Goal: Information Seeking & Learning: Learn about a topic

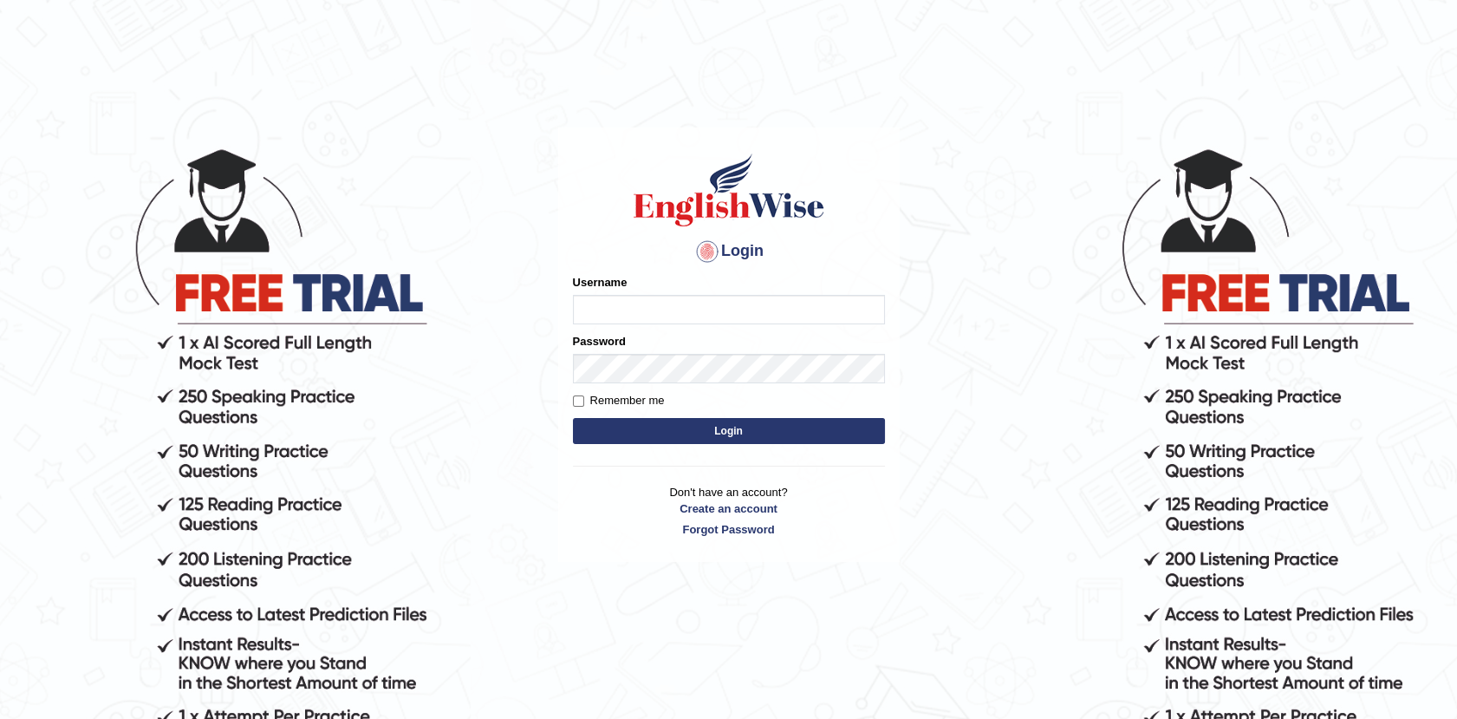
type input "Afreen11"
click at [761, 429] on button "Login" at bounding box center [729, 431] width 312 height 26
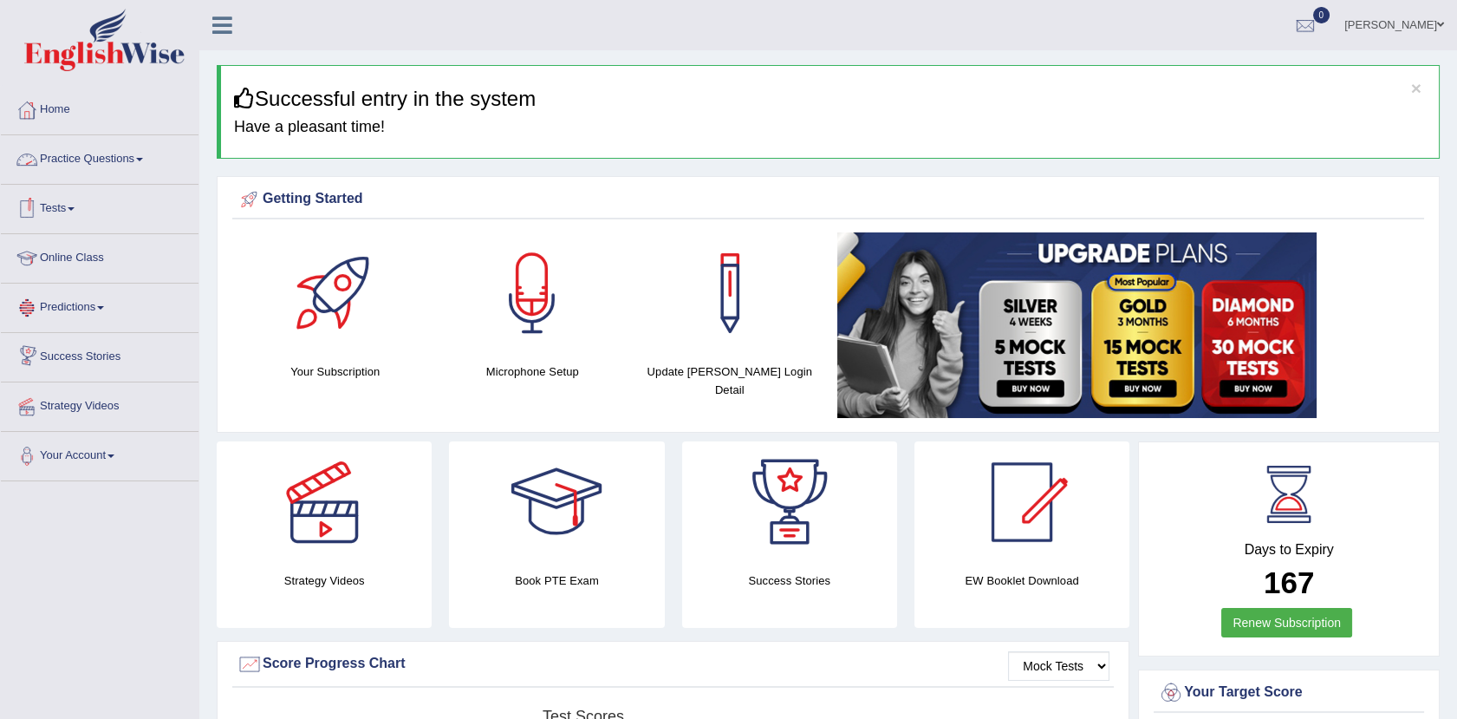
click at [114, 163] on link "Practice Questions" at bounding box center [100, 156] width 198 height 43
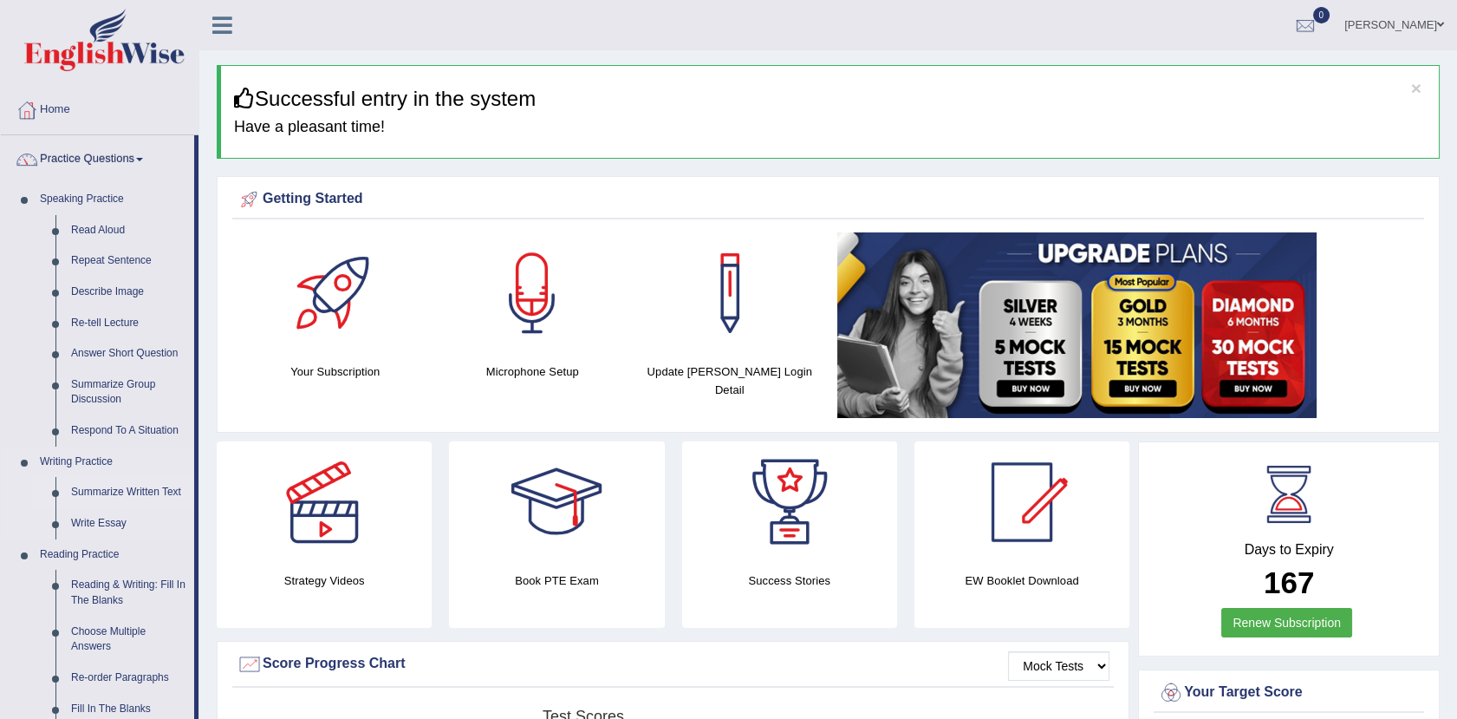
click at [150, 491] on link "Summarize Written Text" at bounding box center [128, 492] width 131 height 31
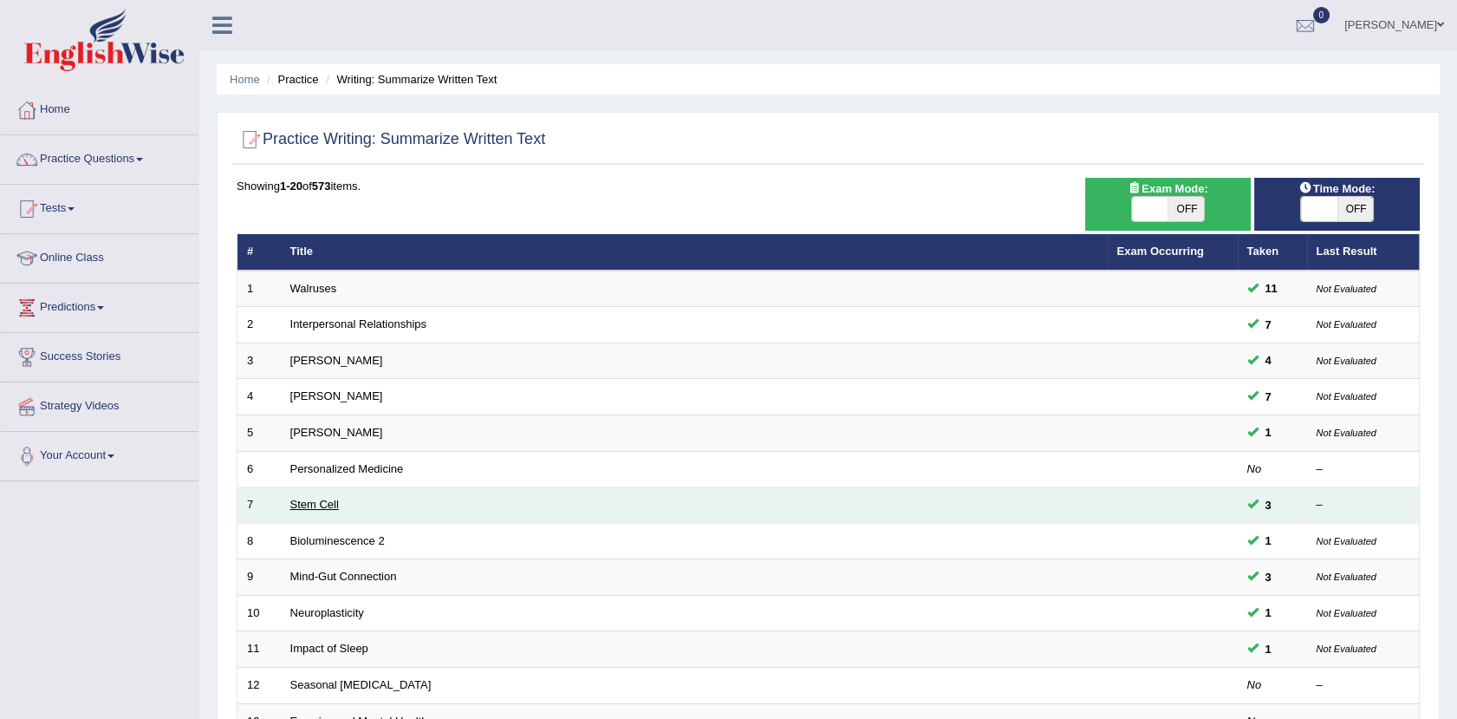
click at [311, 504] on link "Stem Cell" at bounding box center [314, 504] width 49 height 13
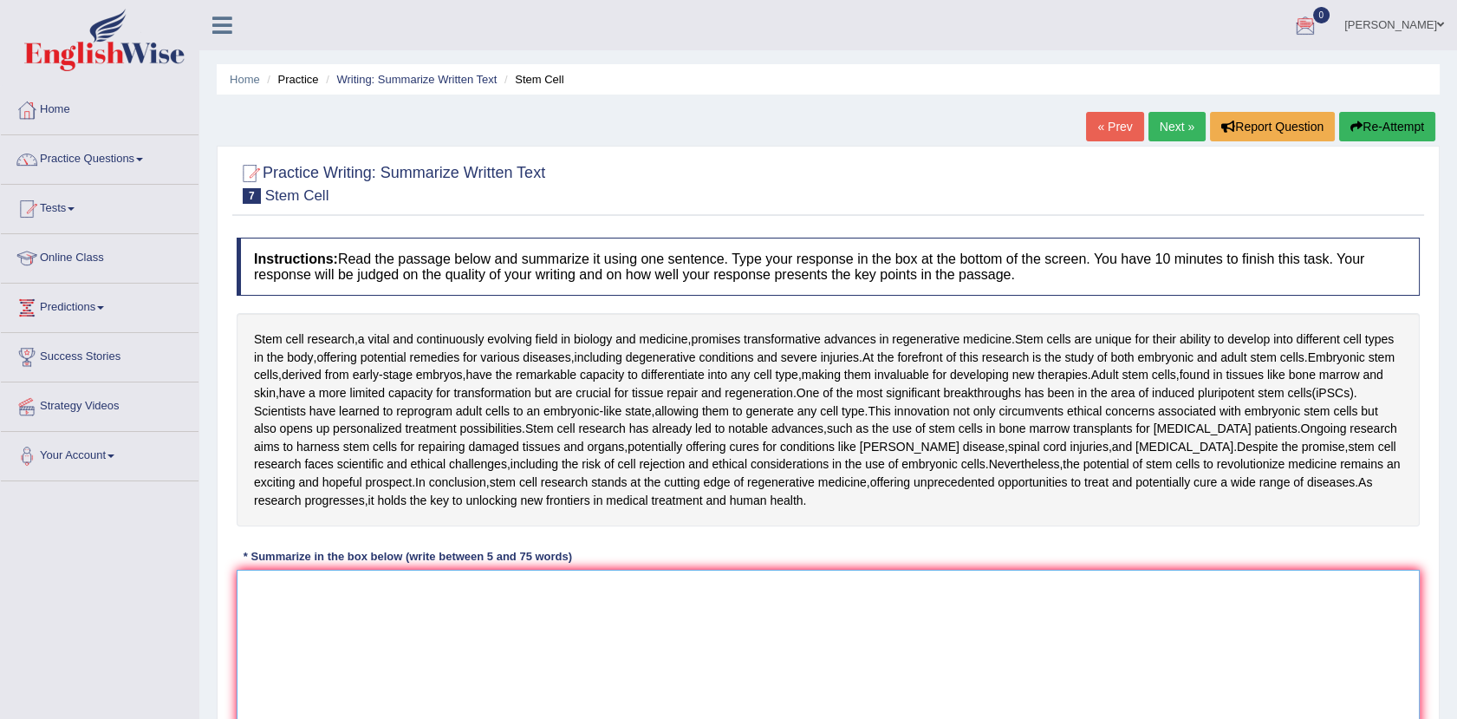
click at [261, 597] on textarea at bounding box center [828, 653] width 1183 height 168
type textarea "s"
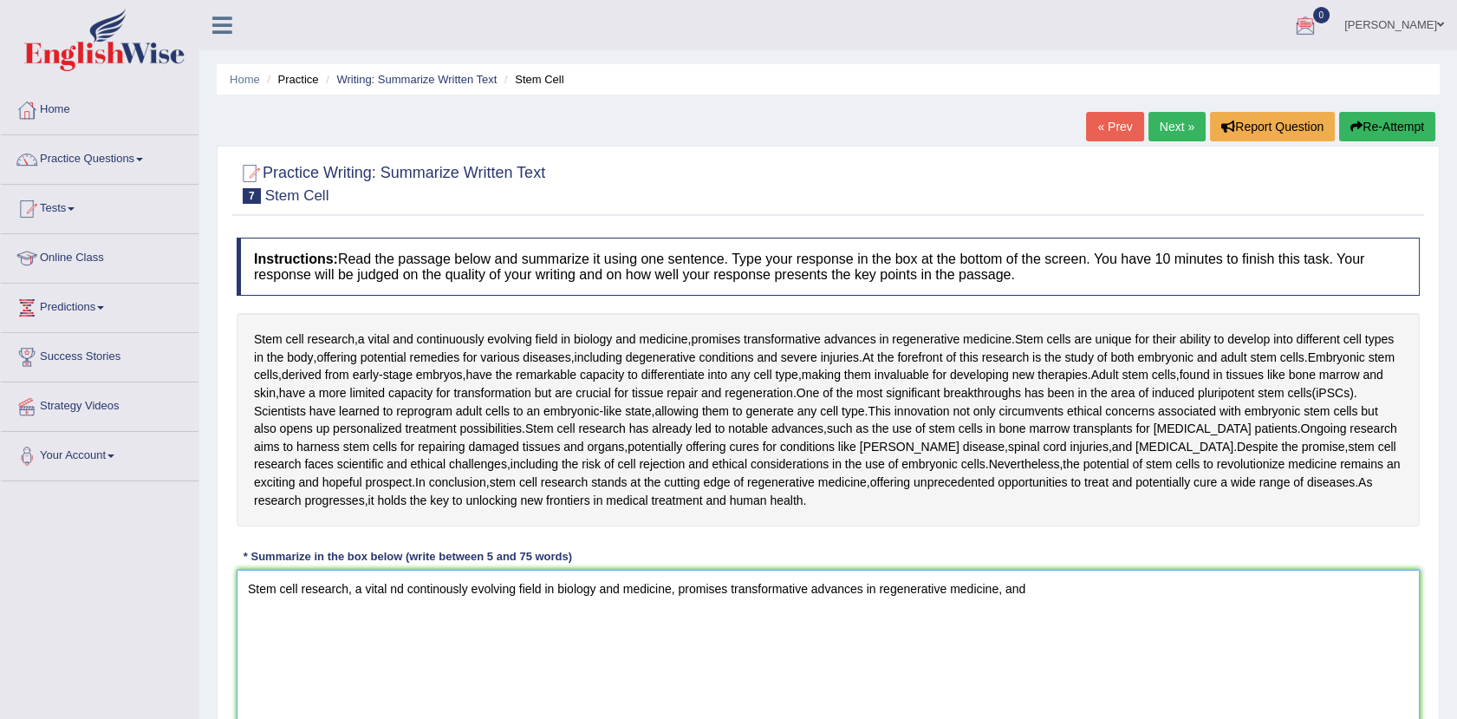
click at [1028, 606] on textarea "Stem cell research, a vital nd continously evolving field in biology and medici…" at bounding box center [828, 653] width 1183 height 168
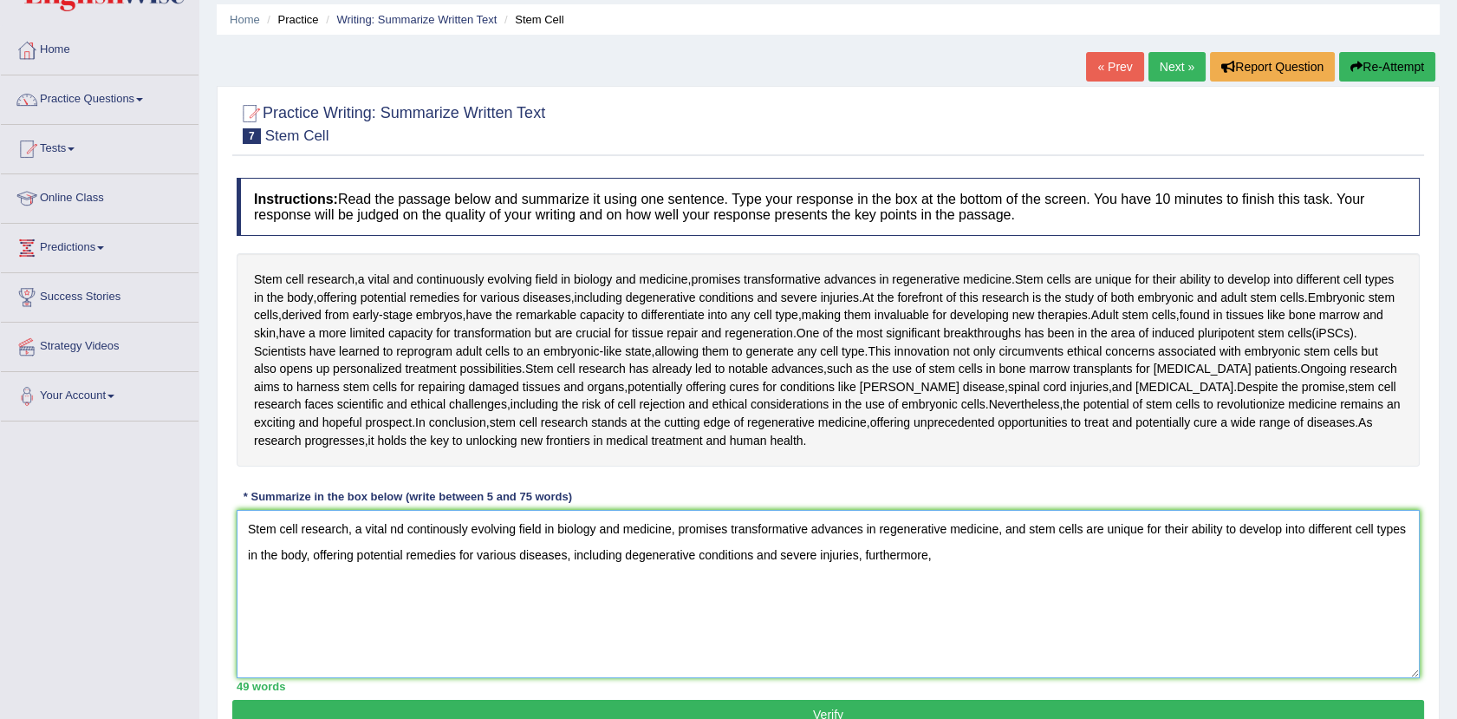
scroll to position [76, 0]
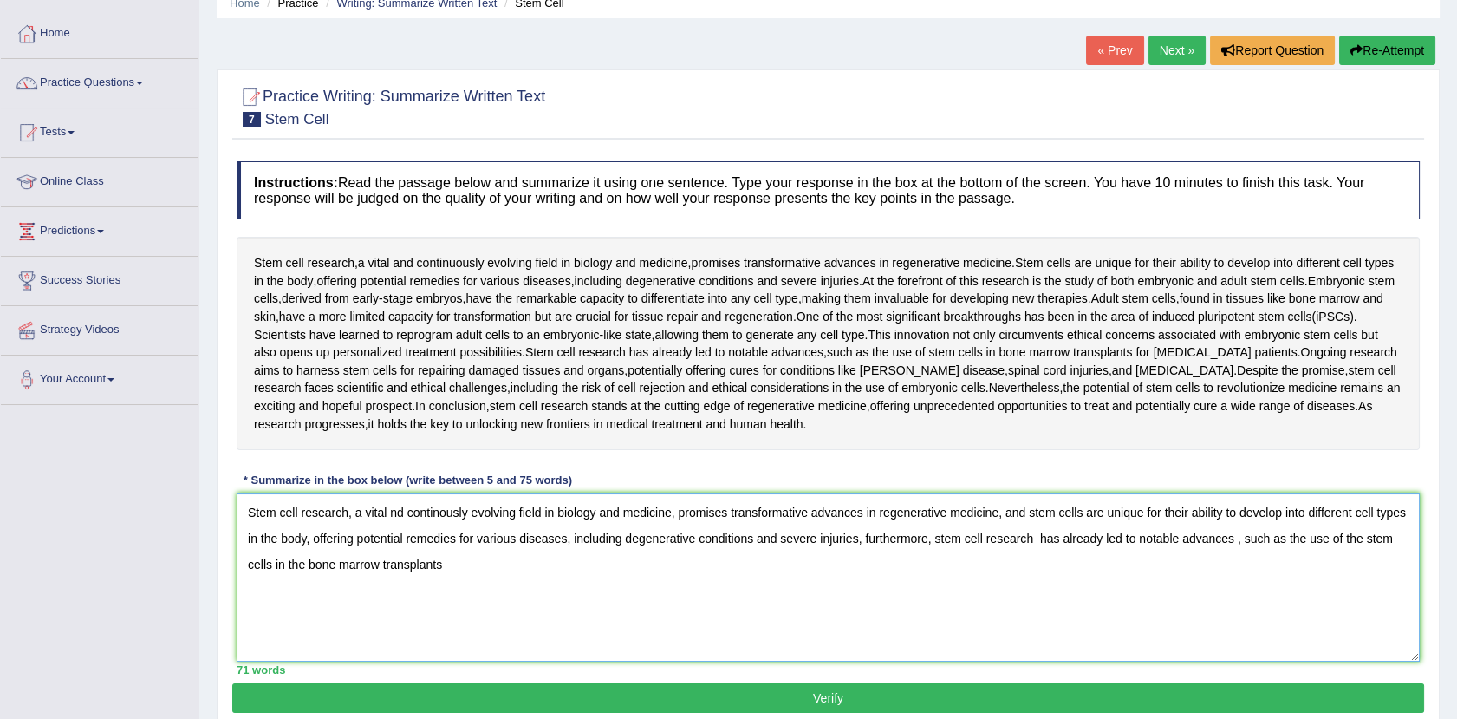
drag, startPoint x: 929, startPoint y: 535, endPoint x: 1054, endPoint y: 599, distance: 140.3
click at [1054, 599] on textarea "Stem cell research, a vital nd continously evolving field in biology and medici…" at bounding box center [828, 577] width 1183 height 168
click at [1233, 535] on textarea "Stem cell research, a vital nd continously evolving field in biology and medici…" at bounding box center [828, 577] width 1183 height 168
click at [1036, 534] on textarea "Stem cell research, a vital nd continously evolving field in biology and medici…" at bounding box center [828, 577] width 1183 height 168
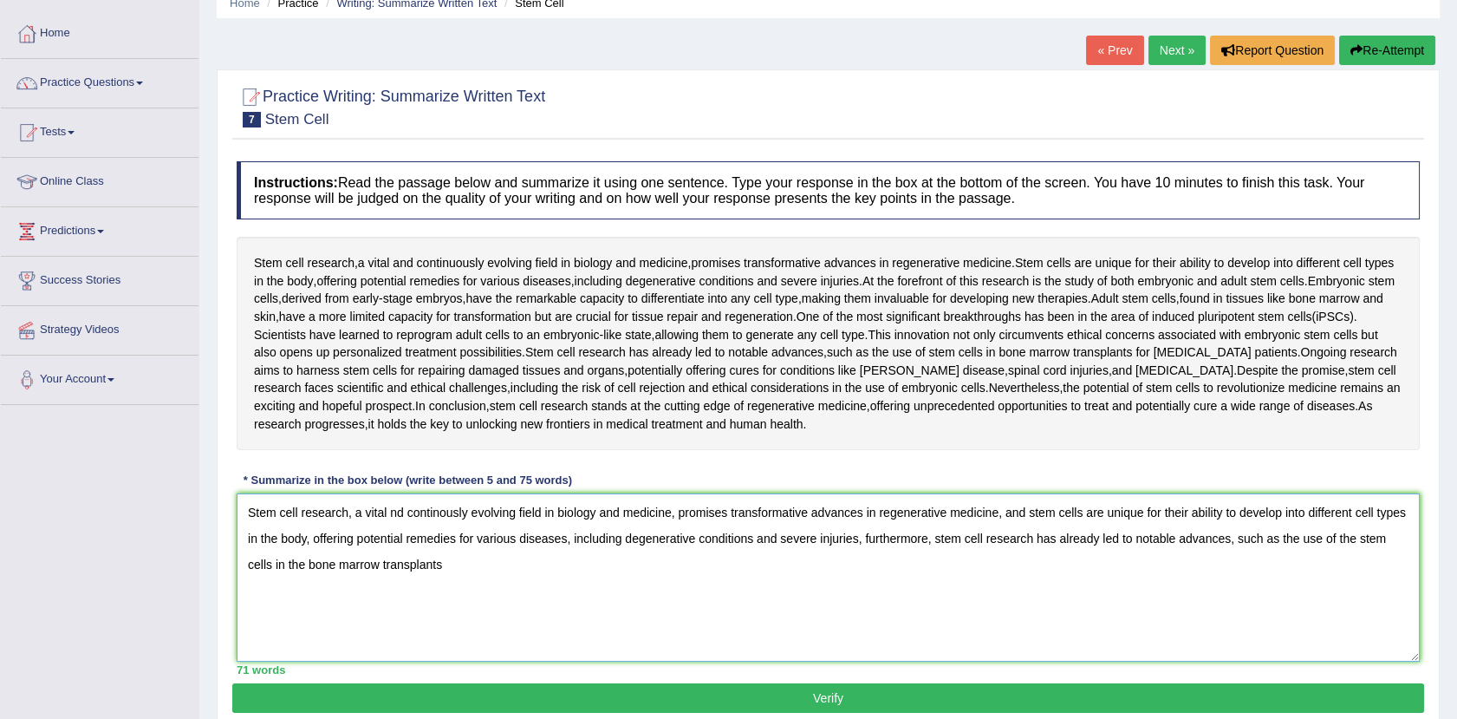
click at [457, 569] on textarea "Stem cell research, a vital nd continously evolving field in biology and medici…" at bounding box center [828, 577] width 1183 height 168
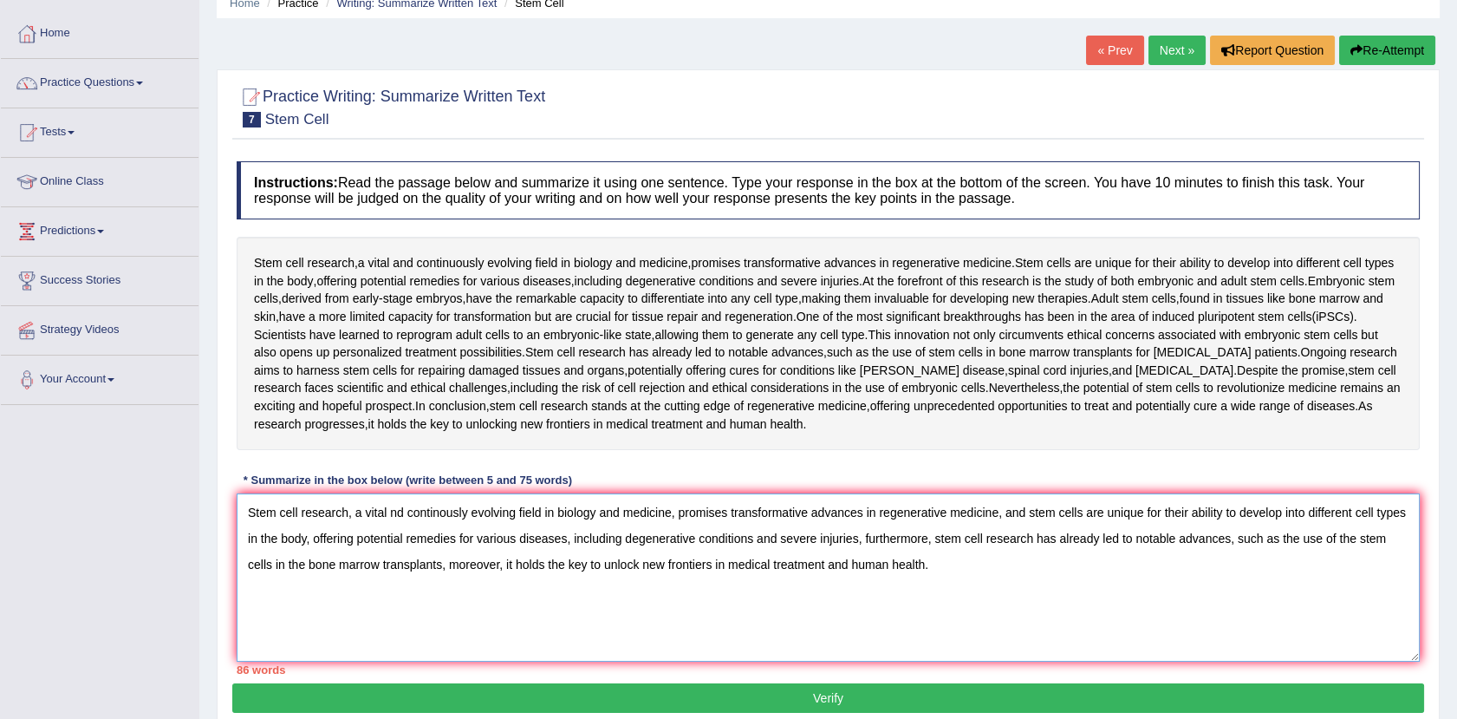
click at [268, 517] on textarea "Stem cell research, a vital nd continously evolving field in biology and medici…" at bounding box center [828, 577] width 1183 height 168
drag, startPoint x: 268, startPoint y: 517, endPoint x: 387, endPoint y: 517, distance: 118.8
click at [387, 517] on textarea "Stem cell research, a vital nd continously evolving field in biology and medici…" at bounding box center [828, 577] width 1183 height 168
click at [406, 517] on textarea "Stem cell research, a vital nd continously evolving field in biology and medici…" at bounding box center [828, 577] width 1183 height 168
click at [389, 511] on textarea "Stem cell research, a vital nd continously evolving field in biology and medici…" at bounding box center [828, 577] width 1183 height 168
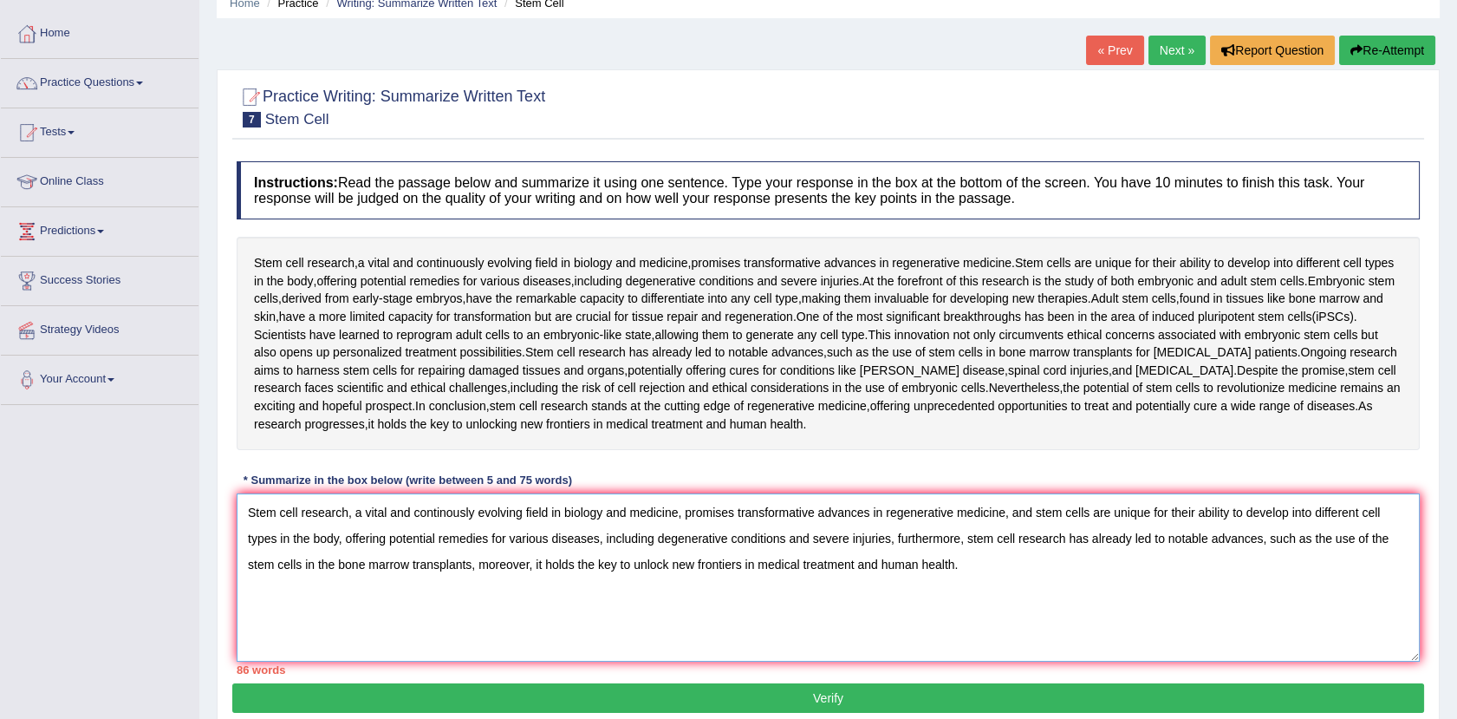
click at [628, 512] on textarea "Stem cell research, a vital and continously evolving field in biology and medic…" at bounding box center [828, 577] width 1183 height 168
click at [660, 511] on textarea "Stem cell research, a vital and continously evolving field in biology, medicine…" at bounding box center [828, 577] width 1183 height 168
drag, startPoint x: 660, startPoint y: 511, endPoint x: 674, endPoint y: 498, distance: 19.7
click at [674, 498] on textarea "Stem cell research, a vital and continously evolving field in biology, medicine…" at bounding box center [828, 577] width 1183 height 168
drag, startPoint x: 696, startPoint y: 475, endPoint x: 652, endPoint y: 510, distance: 56.2
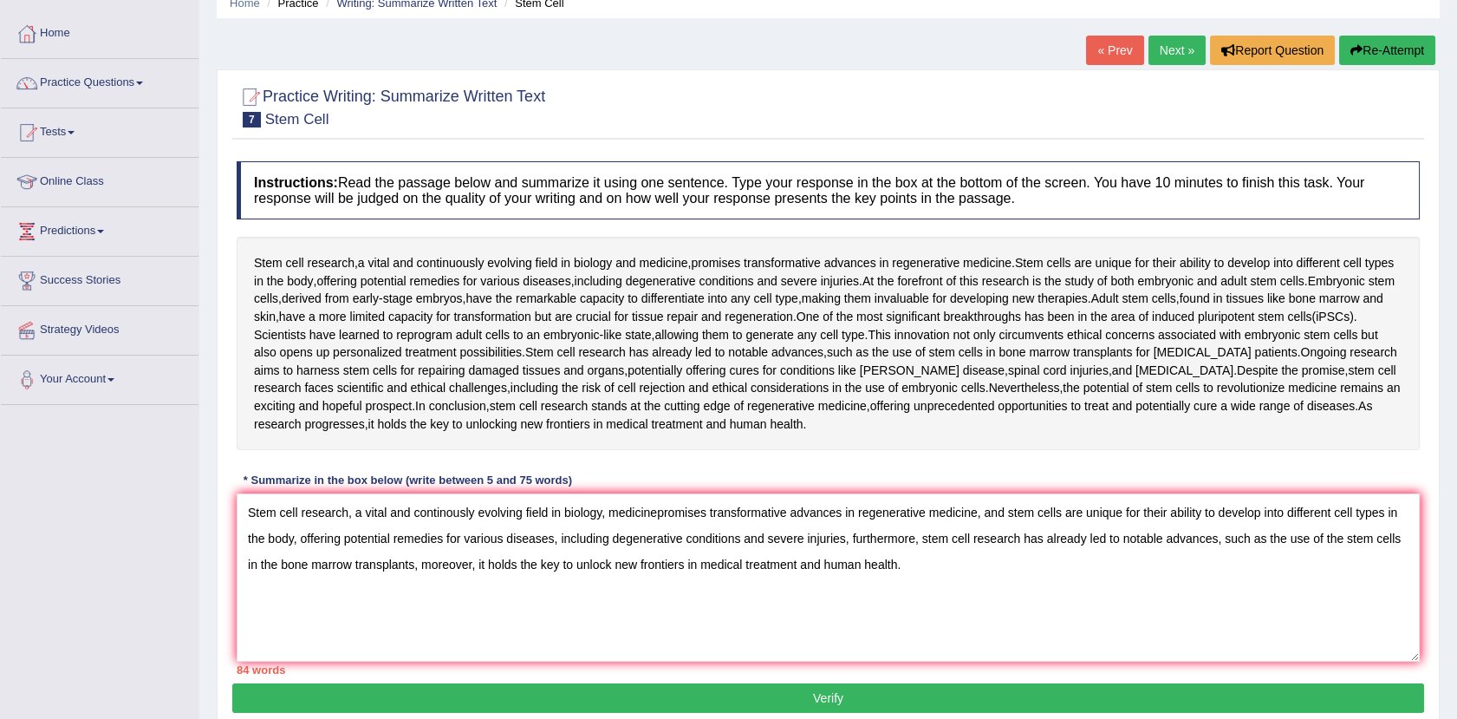
click at [652, 510] on div "Instructions: Read the passage below and summarize it using one sentence. Type …" at bounding box center [828, 418] width 1192 height 530
click at [652, 510] on textarea "Stem cell research, a vital and continously evolving field in biology, medicine…" at bounding box center [828, 577] width 1183 height 168
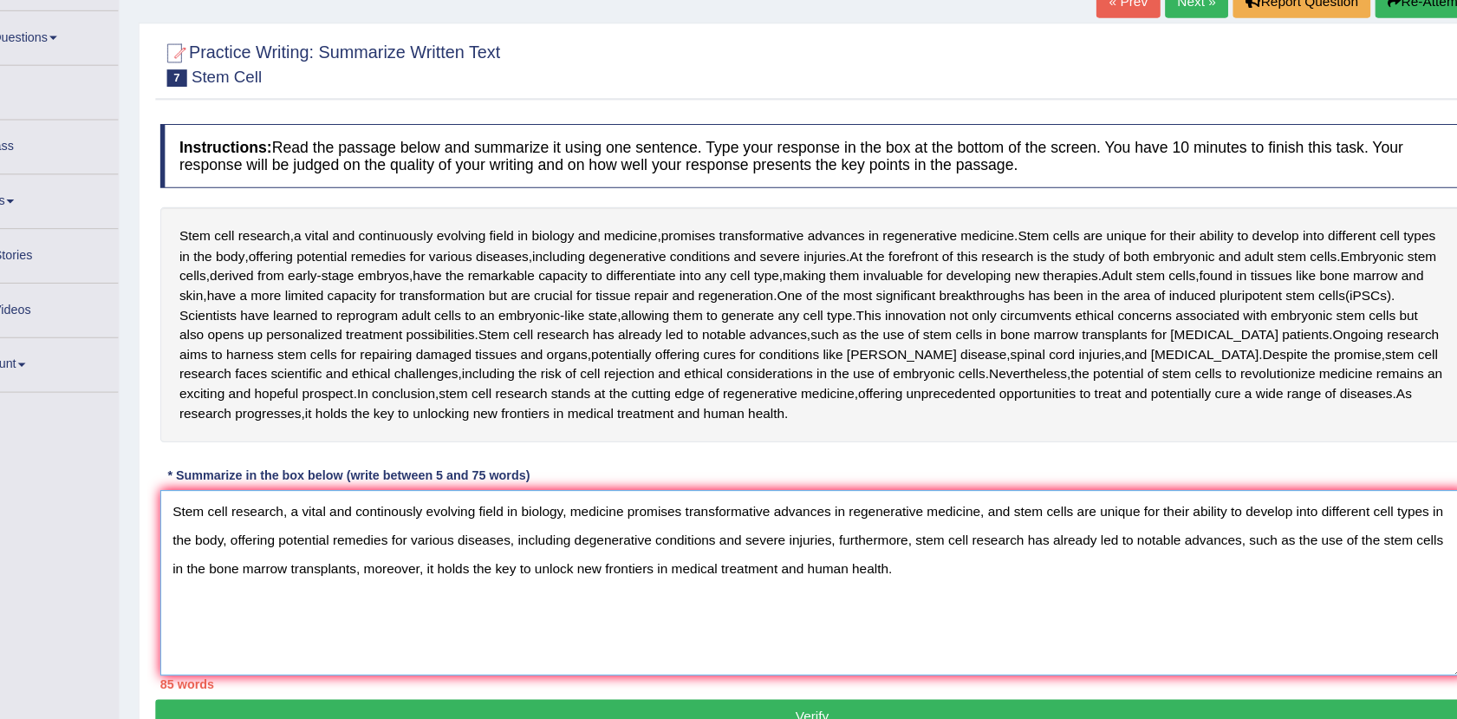
drag, startPoint x: 979, startPoint y: 513, endPoint x: 654, endPoint y: 524, distance: 325.2
click at [654, 524] on textarea "Stem cell research, a vital and continously evolving field in biology, medicine…" at bounding box center [828, 577] width 1183 height 168
click at [1096, 455] on div "Instructions: Read the passage below and summarize it using one sentence. Type …" at bounding box center [828, 418] width 1192 height 530
drag, startPoint x: 1005, startPoint y: 509, endPoint x: 1165, endPoint y: 524, distance: 161.1
click at [1165, 524] on textarea "Stem cell research, a vital and continously evolving field in biology, medicine…" at bounding box center [828, 577] width 1183 height 168
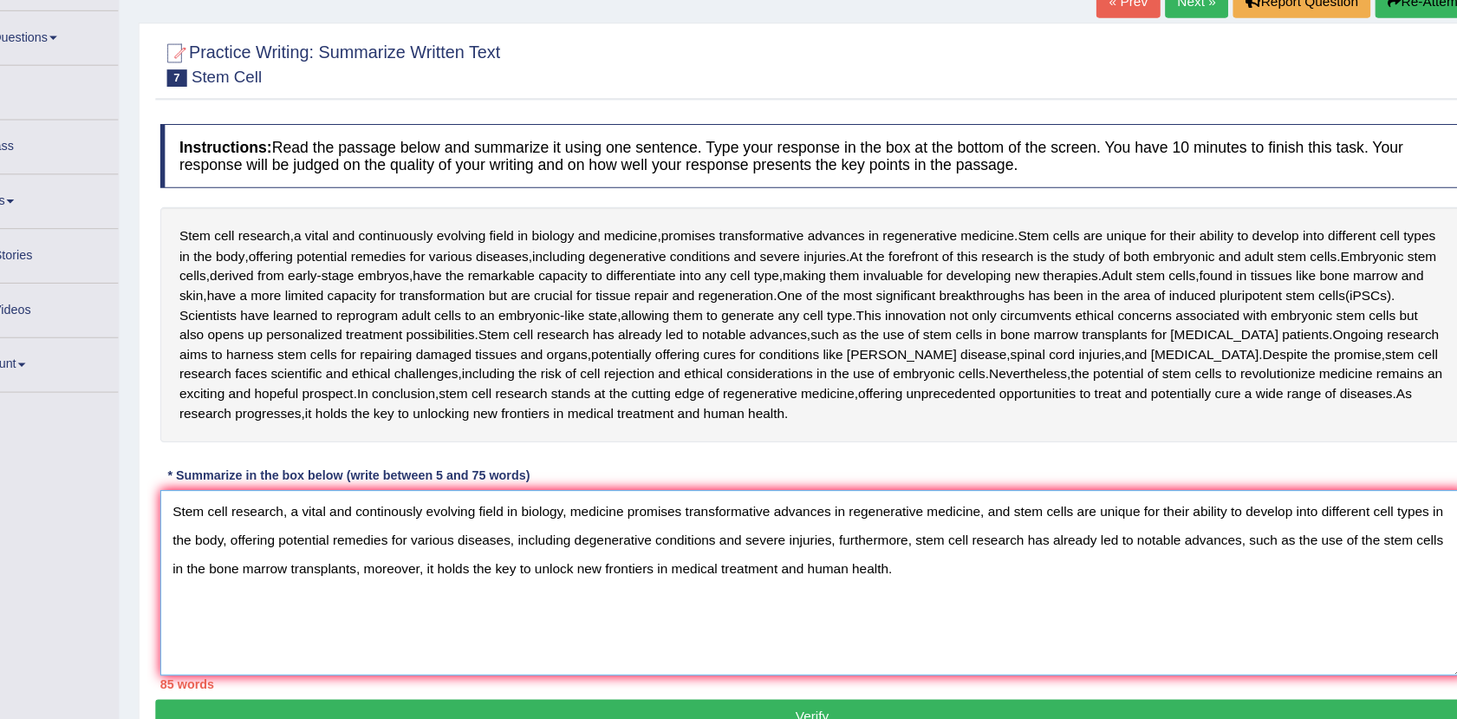
drag, startPoint x: 293, startPoint y: 538, endPoint x: 555, endPoint y: 545, distance: 261.9
click at [555, 545] on textarea "Stem cell research, a vital and continously evolving field in biology, medicine…" at bounding box center [828, 577] width 1183 height 168
drag, startPoint x: 296, startPoint y: 536, endPoint x: 582, endPoint y: 538, distance: 285.2
click at [582, 538] on textarea "Stem cell research, a vital and continously evolving field in biology, medicine…" at bounding box center [828, 577] width 1183 height 168
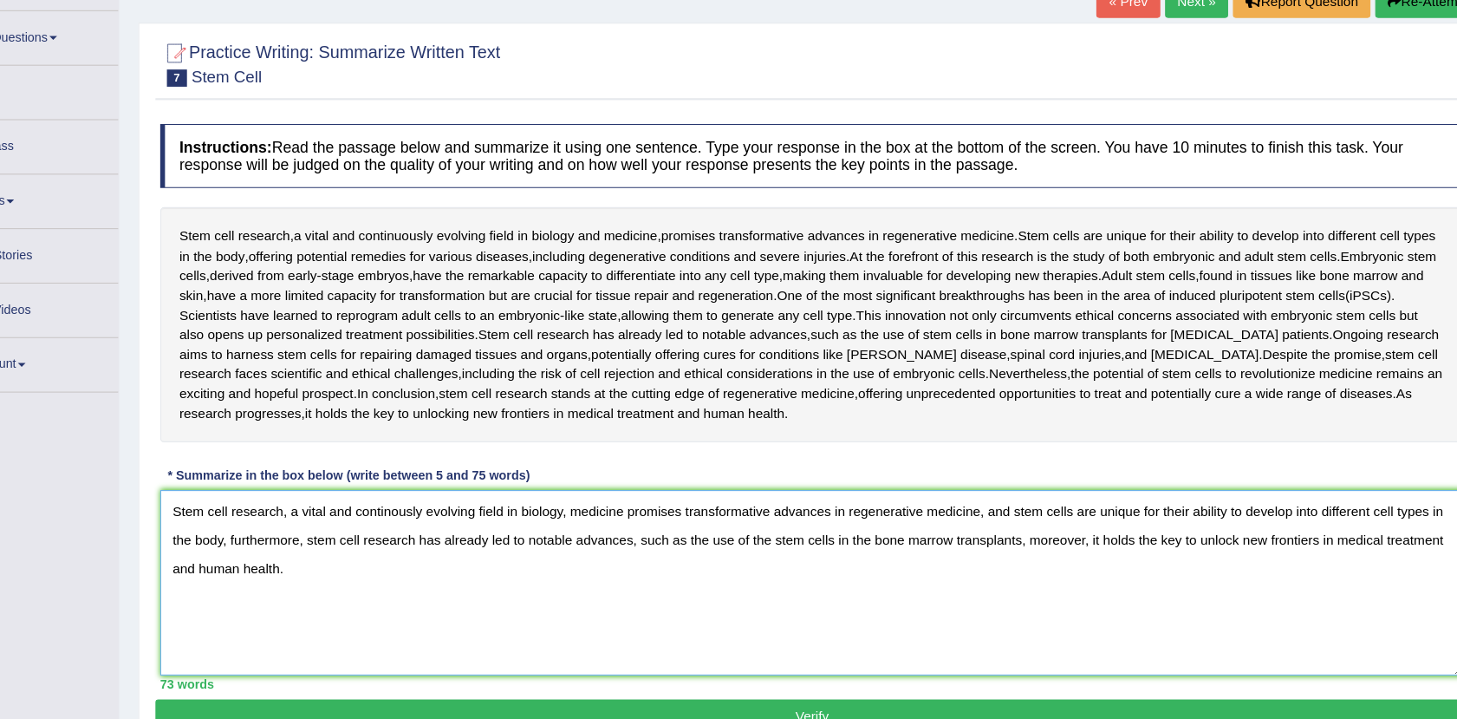
type textarea "Stem cell research, a vital and continously evolving field in biology, medicine…"
click at [834, 693] on button "Verify" at bounding box center [828, 697] width 1192 height 29
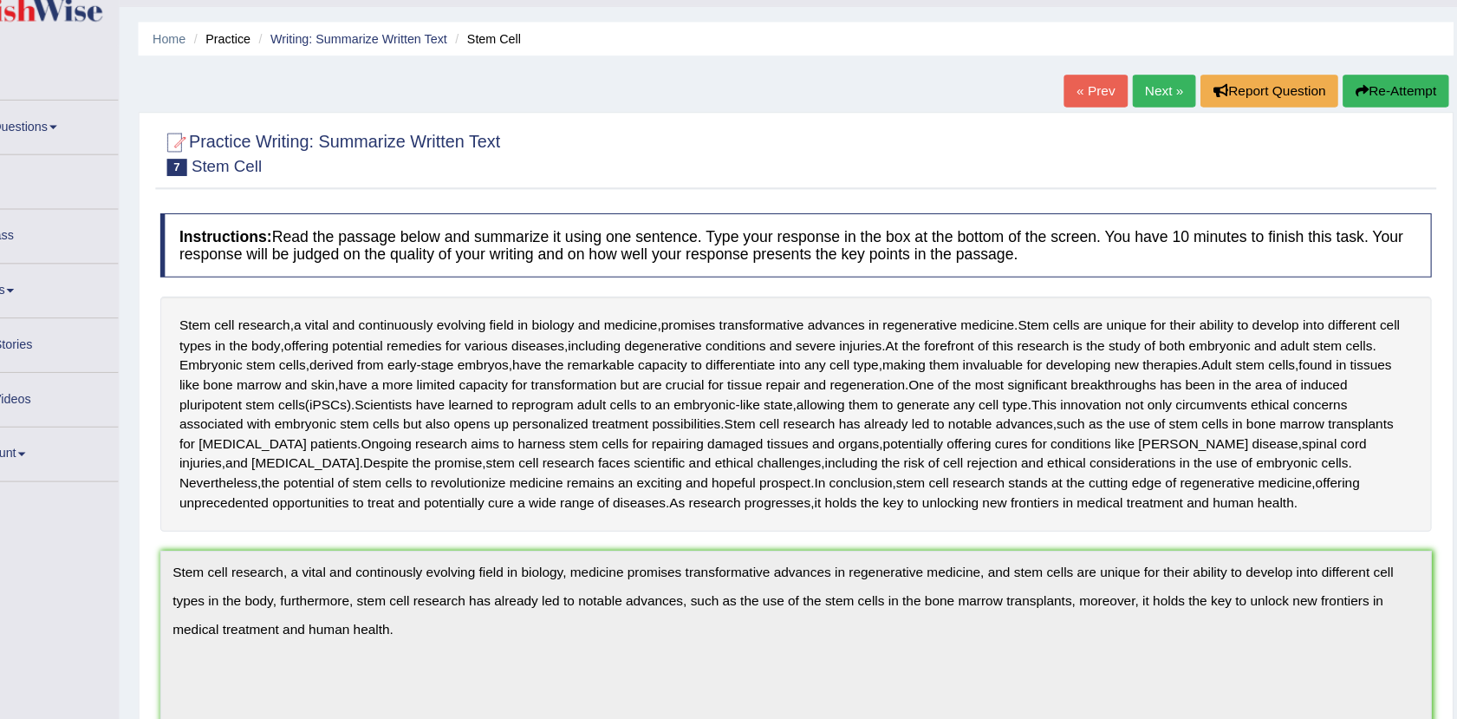
scroll to position [0, 0]
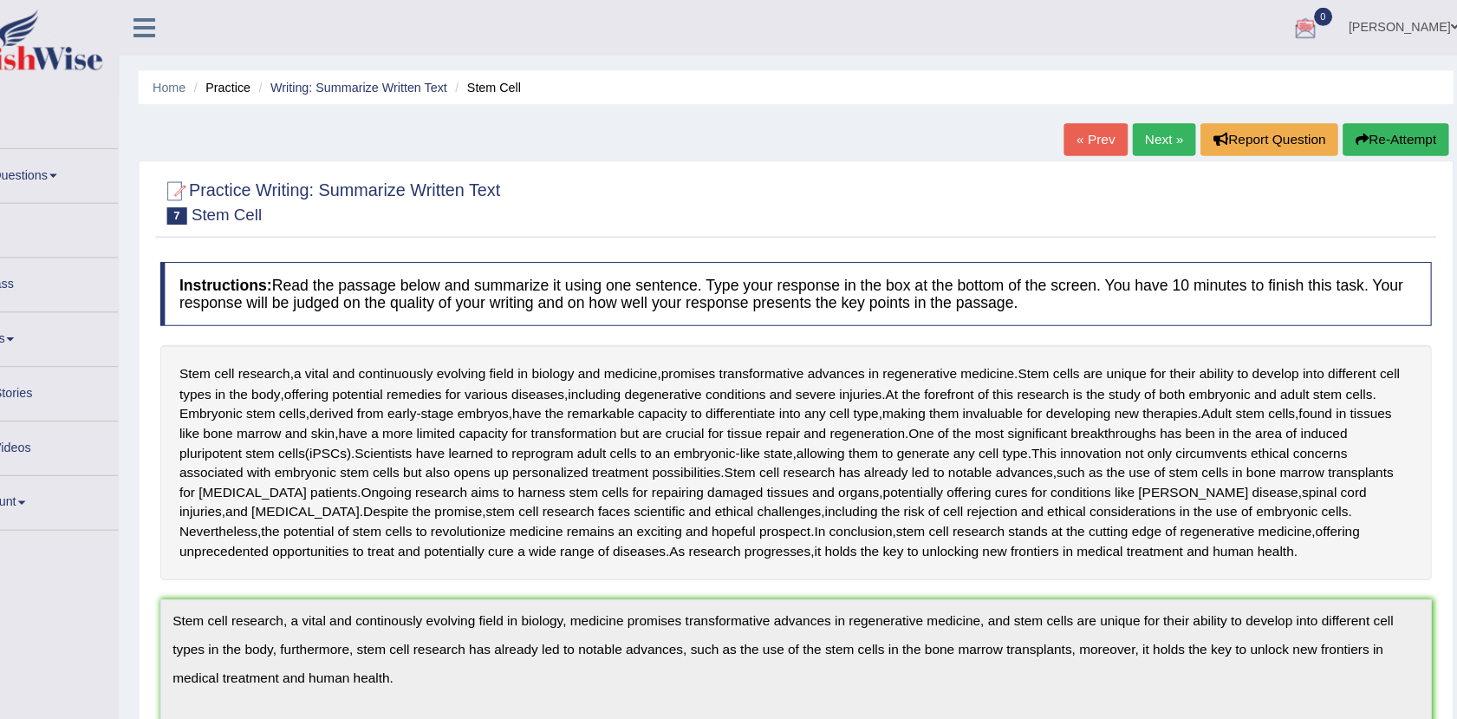
click at [1349, 124] on button "Re-Attempt" at bounding box center [1358, 126] width 96 height 29
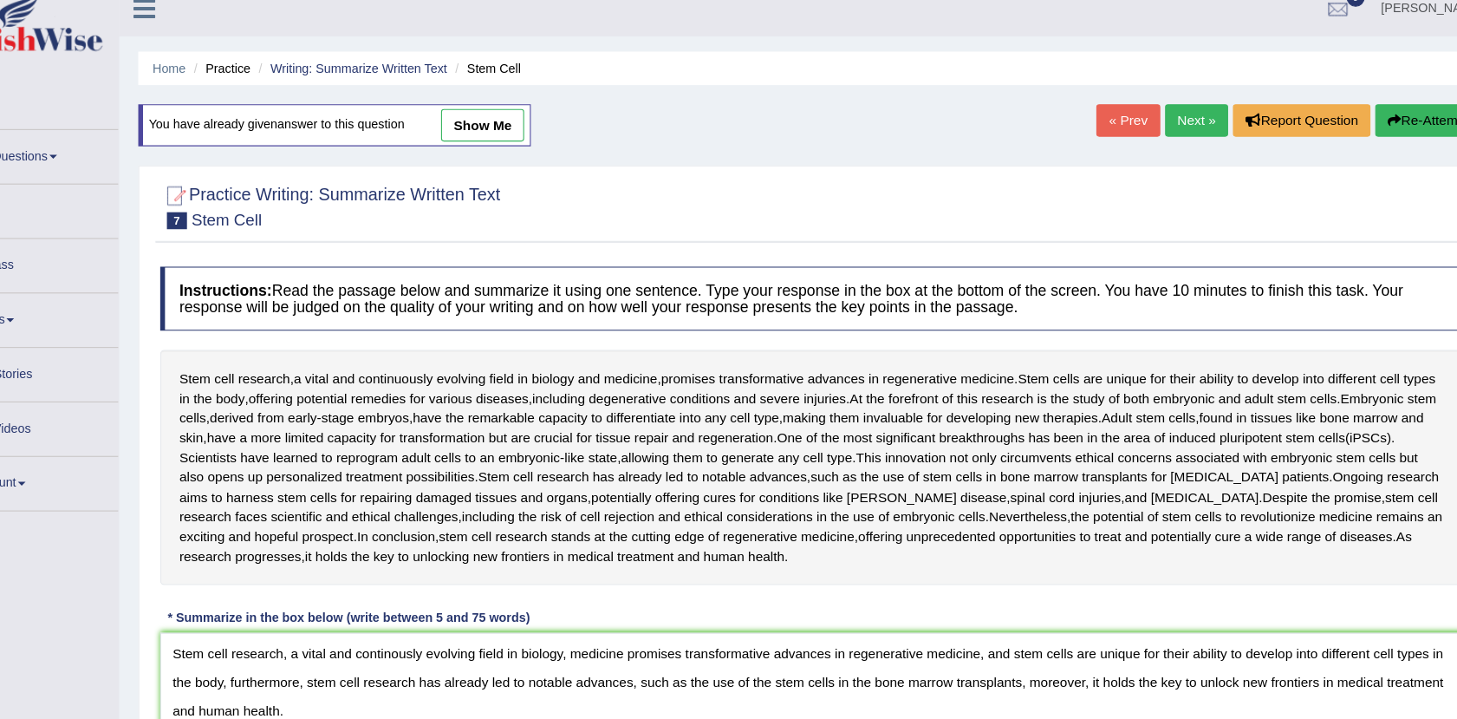
click at [456, 609] on textarea "Stem cell research, a vital and continously evolving field in biology, medicine…" at bounding box center [828, 675] width 1183 height 168
click at [443, 611] on textarea "Stem cell research, a vital and continously evolving field in biology, medicine…" at bounding box center [828, 675] width 1183 height 168
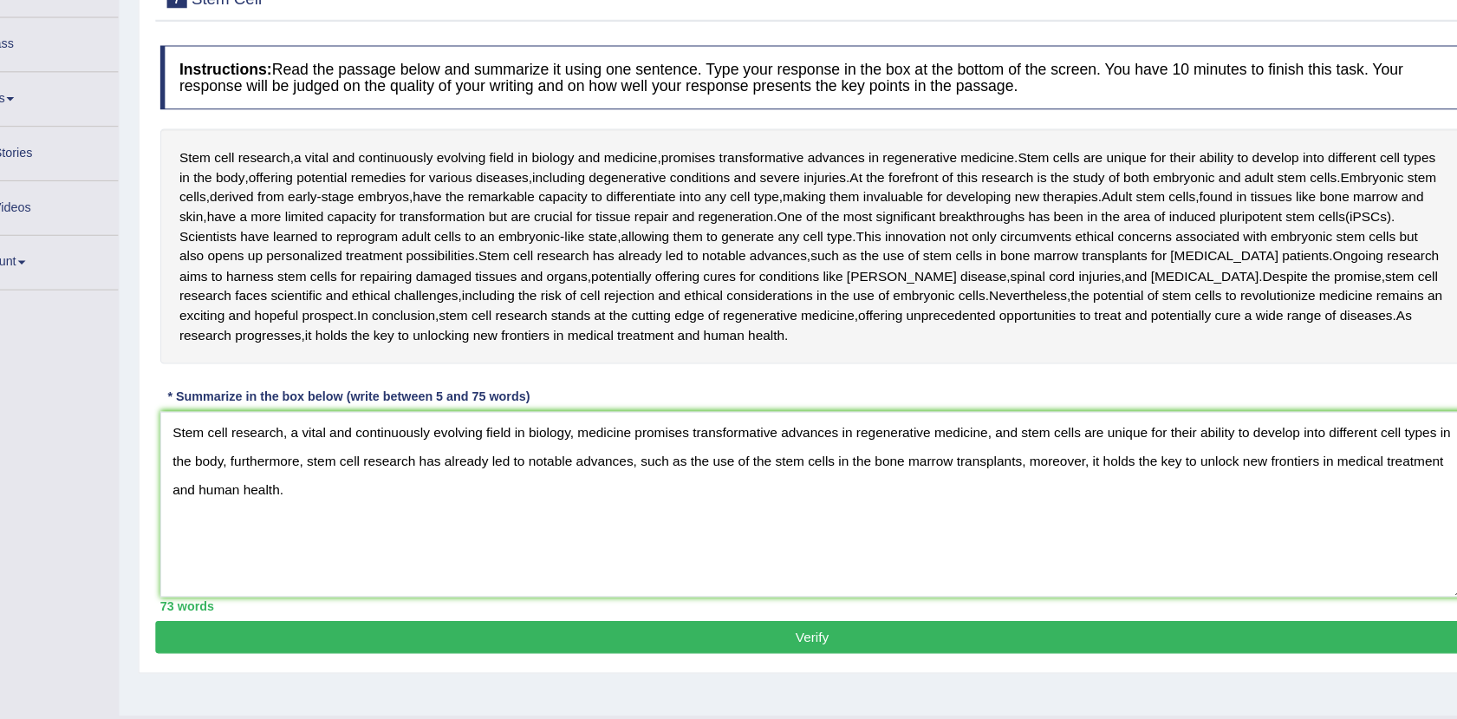
scroll to position [191, 0]
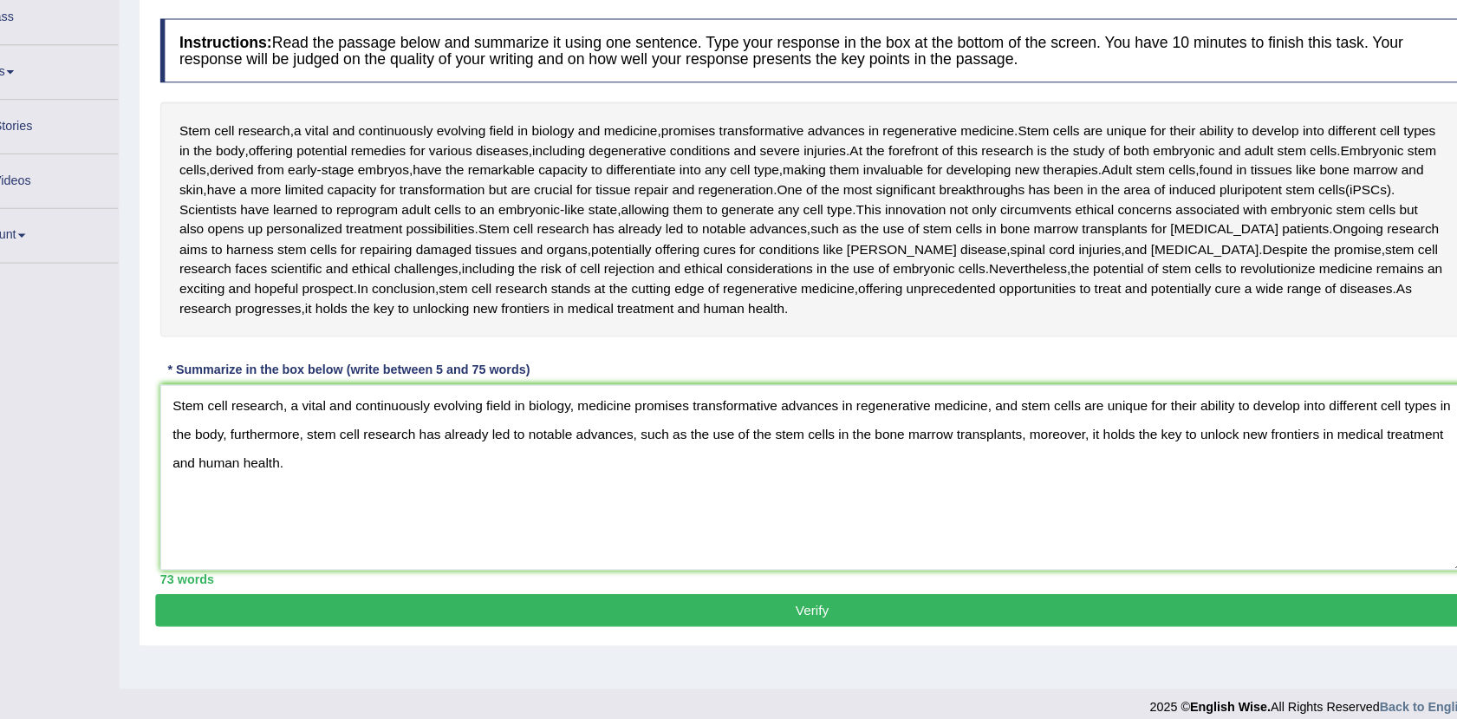
type textarea "Stem cell research, a vital and continuously evolving field in biology, medicin…"
click at [824, 607] on button "Verify" at bounding box center [828, 604] width 1192 height 29
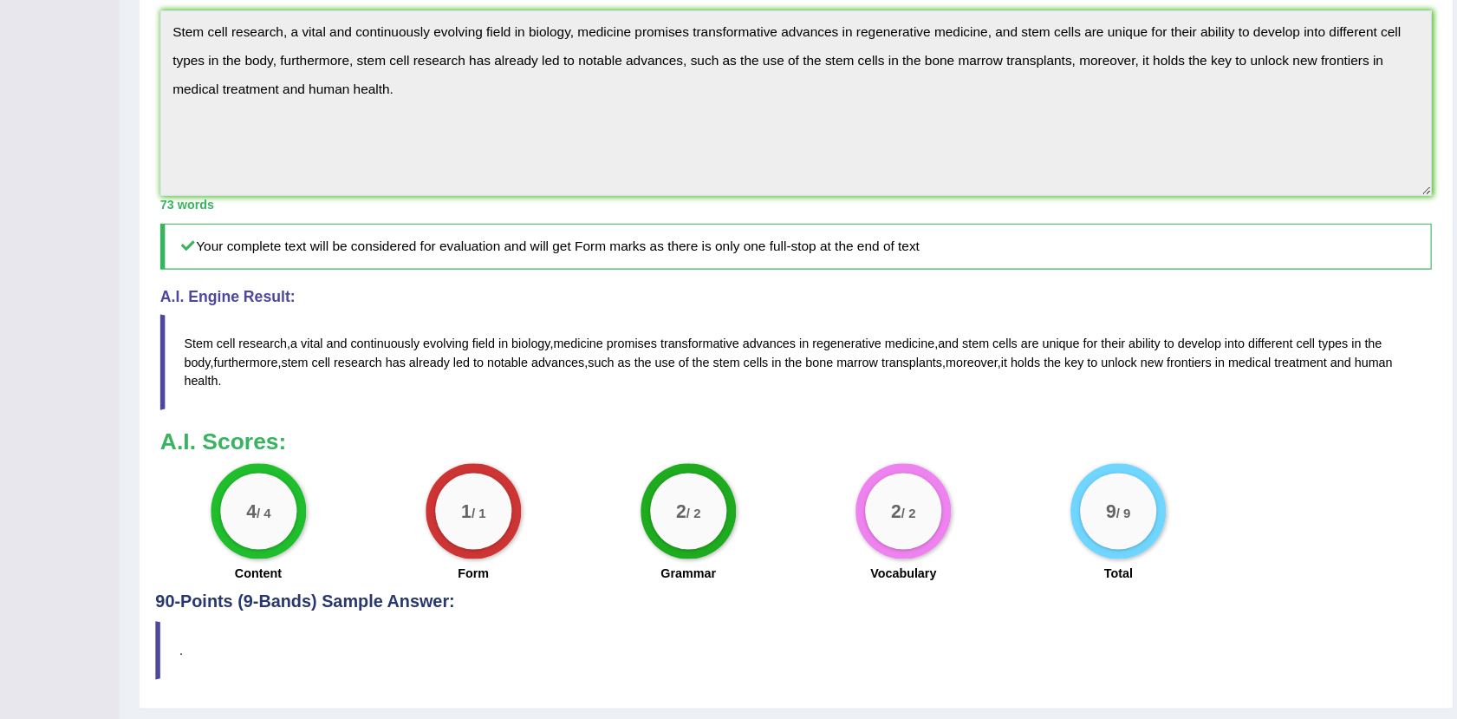
scroll to position [524, 0]
